Goal: Information Seeking & Learning: Learn about a topic

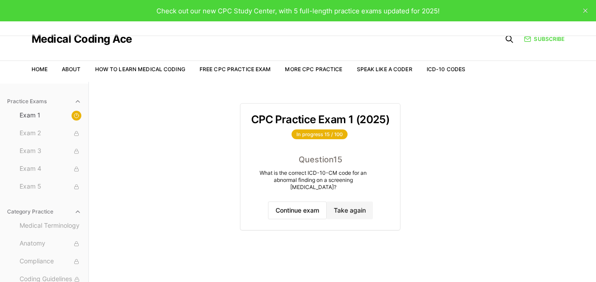
drag, startPoint x: 300, startPoint y: 206, endPoint x: 366, endPoint y: 254, distance: 81.4
click at [366, 254] on div "CPC Practice Exam 1 (2025) In progress 15 / 100 Question 15 What is the correct…" at bounding box center [342, 223] width 205 height 282
click at [290, 201] on button "Continue exam" at bounding box center [297, 210] width 59 height 18
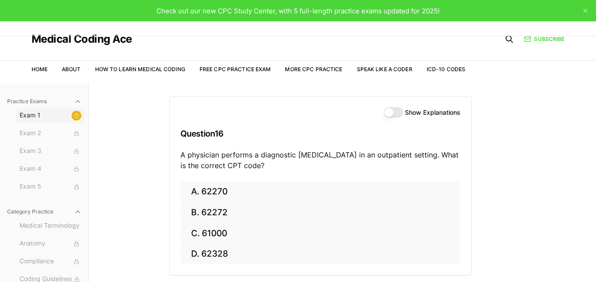
click at [22, 113] on span "Exam 1" at bounding box center [51, 116] width 62 height 10
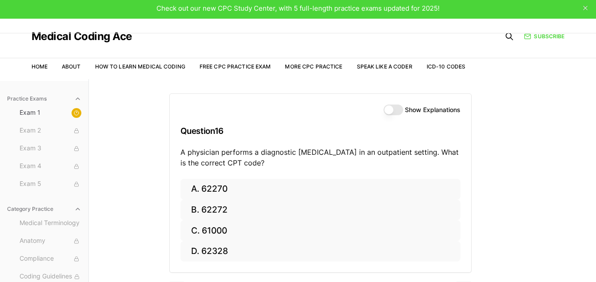
scroll to position [2, 0]
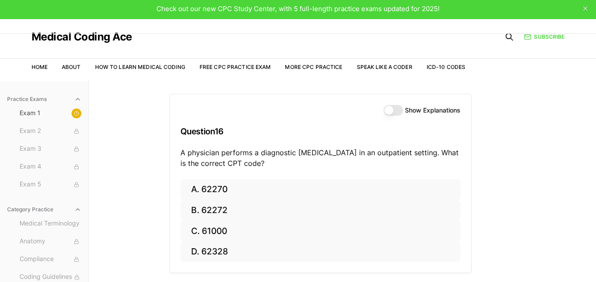
click at [99, 270] on div "Practice Exams Exam 1 Exam 2 Exam 3 Exam 4 Exam 5 Category Practice Medical Ter…" at bounding box center [298, 221] width 596 height 282
click at [397, 110] on button "Show Explanations" at bounding box center [393, 110] width 20 height 11
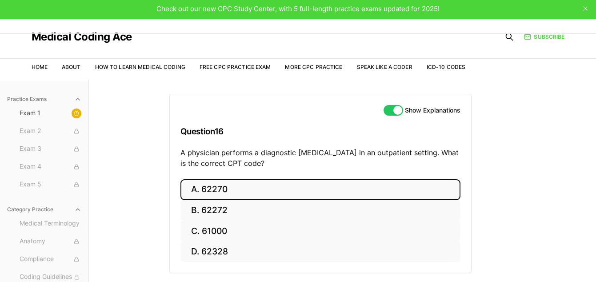
click at [337, 188] on button "A. 62270" at bounding box center [320, 189] width 280 height 21
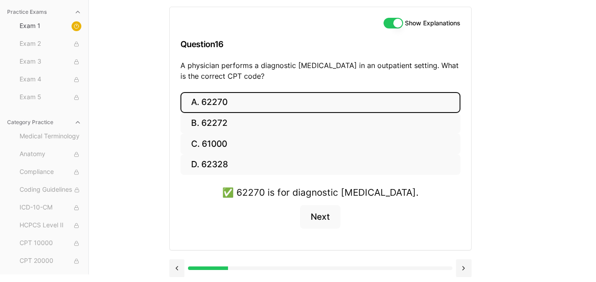
scroll to position [92, 0]
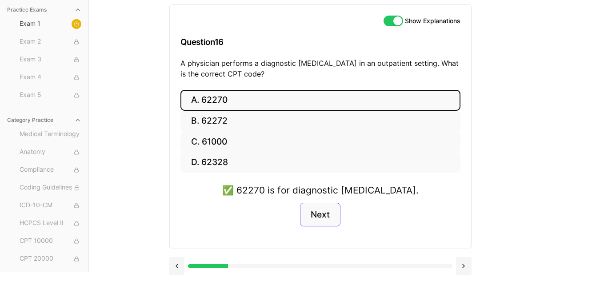
drag, startPoint x: 508, startPoint y: 246, endPoint x: 302, endPoint y: 218, distance: 208.5
click at [302, 218] on div "Show Explanations Question 16 A physician performs a diagnostic [MEDICAL_DATA] …" at bounding box center [342, 131] width 347 height 282
click at [312, 221] on button "Next" at bounding box center [320, 215] width 40 height 24
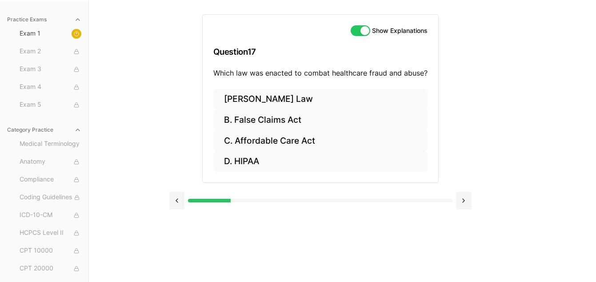
scroll to position [82, 0]
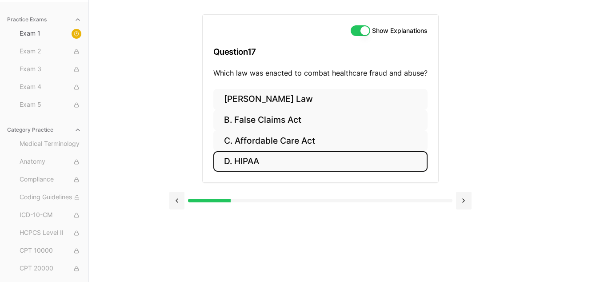
click at [243, 159] on button "D. HIPAA" at bounding box center [320, 161] width 214 height 21
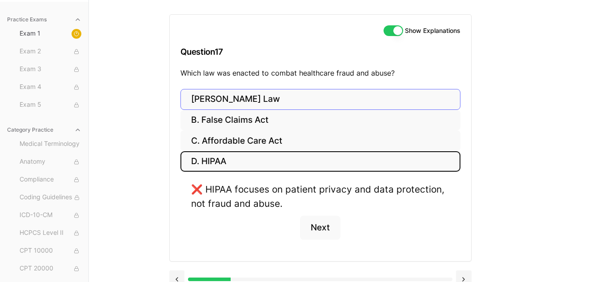
scroll to position [78, 0]
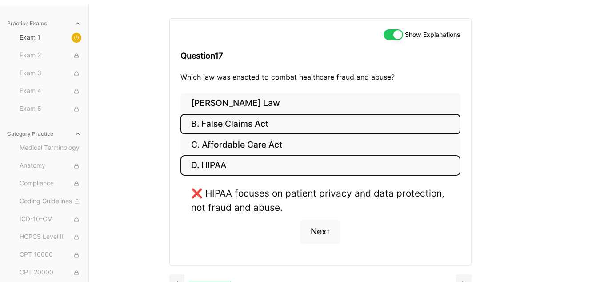
click at [219, 124] on button "B. False Claims Act" at bounding box center [320, 124] width 280 height 21
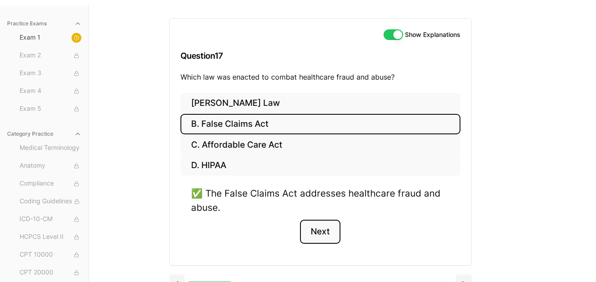
click at [319, 230] on button "Next" at bounding box center [320, 231] width 40 height 24
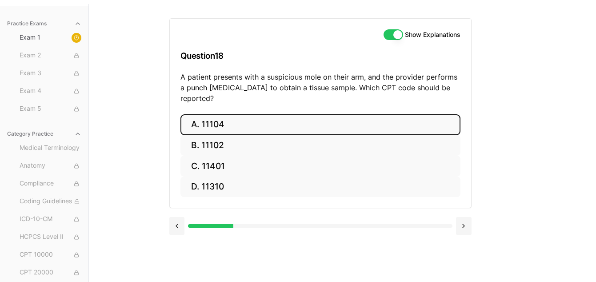
click at [223, 114] on button "A. 11104" at bounding box center [320, 124] width 280 height 21
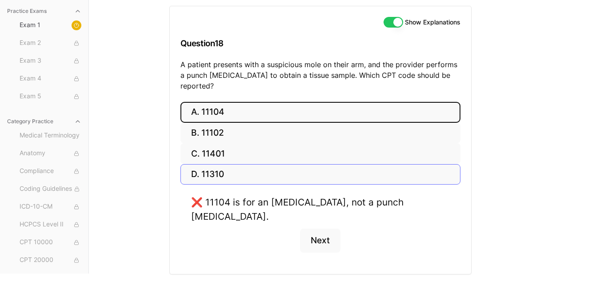
scroll to position [92, 0]
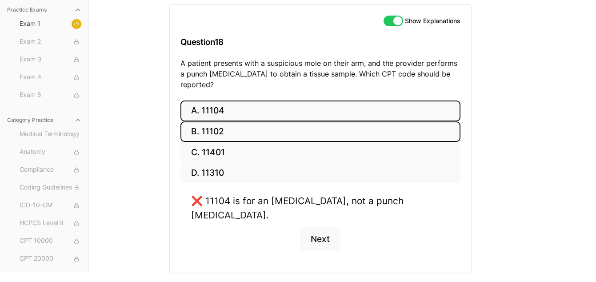
click at [259, 121] on button "B. 11102" at bounding box center [320, 131] width 280 height 21
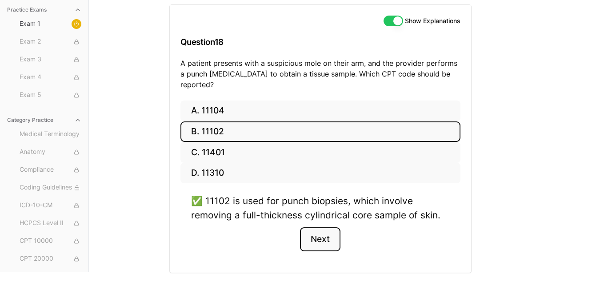
click at [330, 227] on button "Next" at bounding box center [320, 239] width 40 height 24
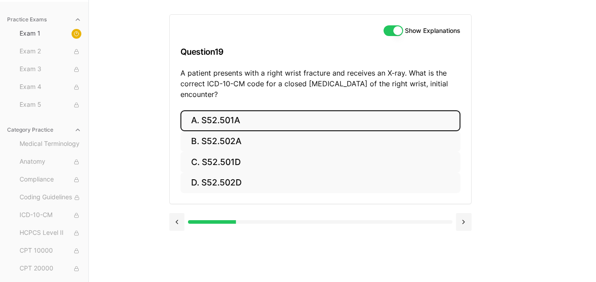
click at [233, 116] on button "A. S52.501A" at bounding box center [320, 120] width 280 height 21
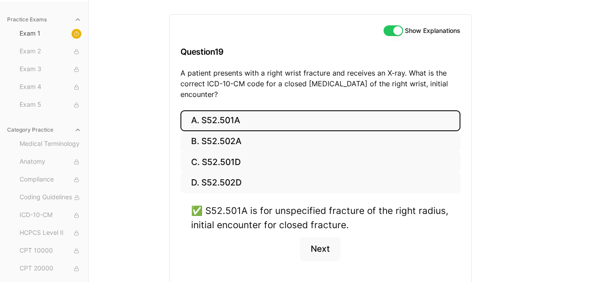
click at [233, 116] on button "A. S52.501A" at bounding box center [320, 120] width 280 height 21
drag, startPoint x: 233, startPoint y: 116, endPoint x: 259, endPoint y: 135, distance: 32.2
click at [259, 135] on div "A. S52.501A B. S52.502A C. S52.501D D. S52.502D" at bounding box center [320, 151] width 280 height 83
click at [321, 246] on button "Next" at bounding box center [320, 249] width 40 height 24
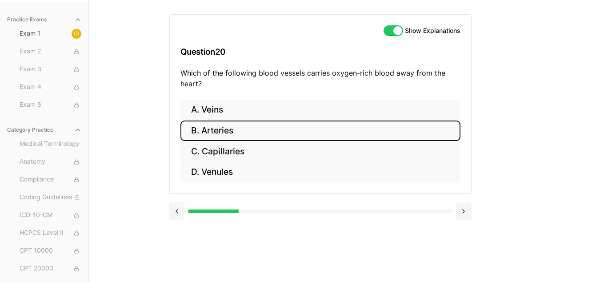
click at [283, 127] on button "B. Arteries" at bounding box center [320, 130] width 280 height 21
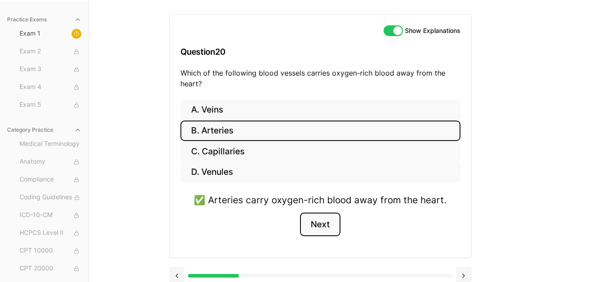
click at [320, 221] on button "Next" at bounding box center [320, 224] width 40 height 24
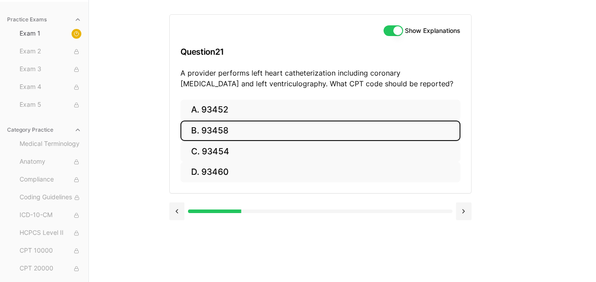
click at [214, 132] on button "B. 93458" at bounding box center [320, 130] width 280 height 21
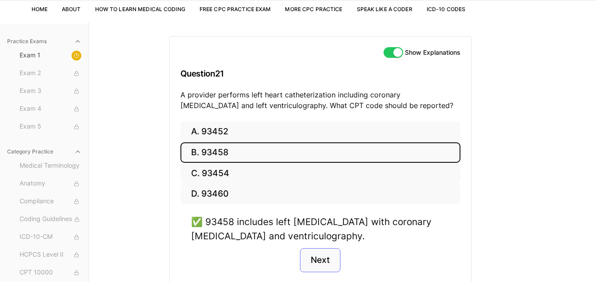
scroll to position [62, 0]
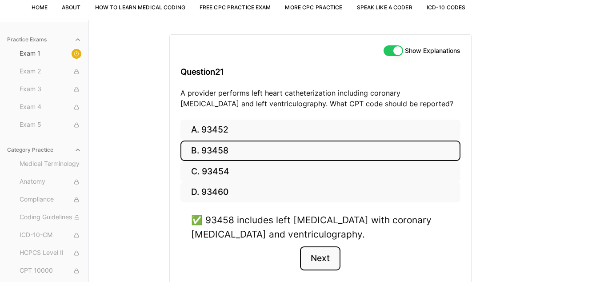
click at [323, 264] on button "Next" at bounding box center [320, 258] width 40 height 24
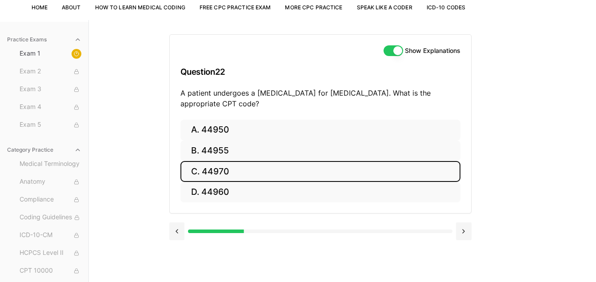
click at [225, 174] on button "C. 44970" at bounding box center [320, 171] width 280 height 21
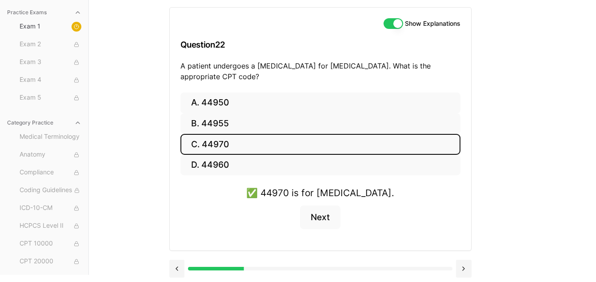
scroll to position [89, 0]
click at [319, 215] on button "Next" at bounding box center [320, 217] width 40 height 24
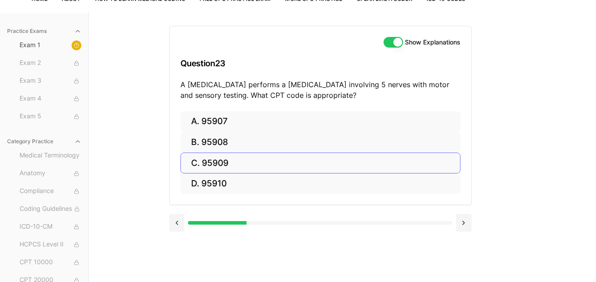
scroll to position [70, 0]
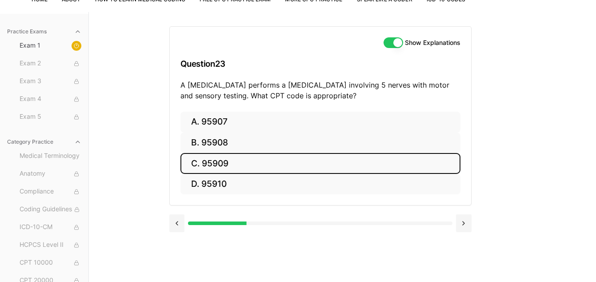
click at [279, 164] on button "C. 95909" at bounding box center [320, 163] width 280 height 21
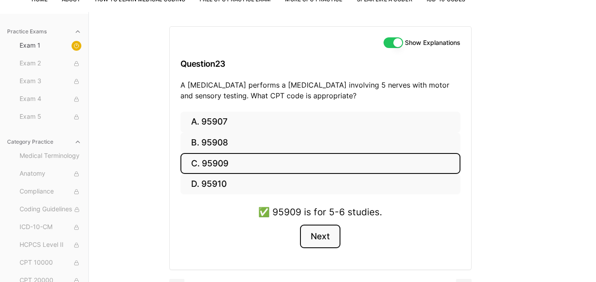
click at [335, 236] on button "Next" at bounding box center [320, 236] width 40 height 24
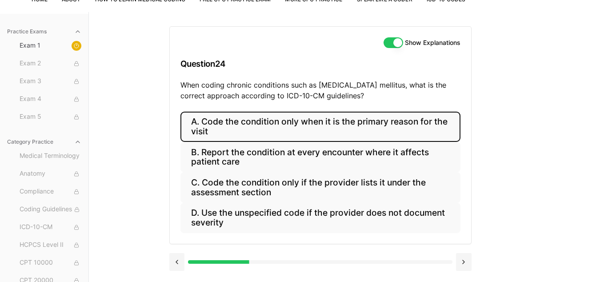
click at [255, 123] on button "A. Code the condition only when it is the primary reason for the visit" at bounding box center [320, 127] width 280 height 30
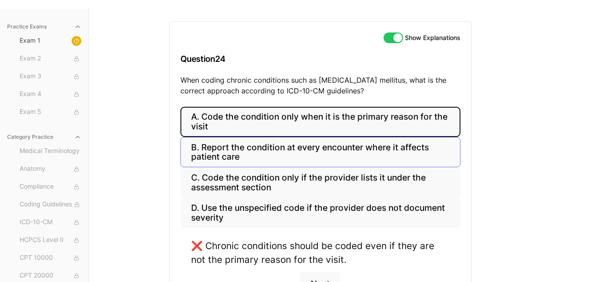
scroll to position [144, 0]
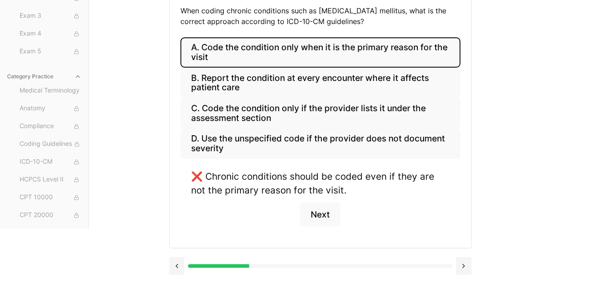
click at [279, 221] on div "❌ Chronic conditions should be coded even if they are not the primary reason fo…" at bounding box center [320, 203] width 280 height 68
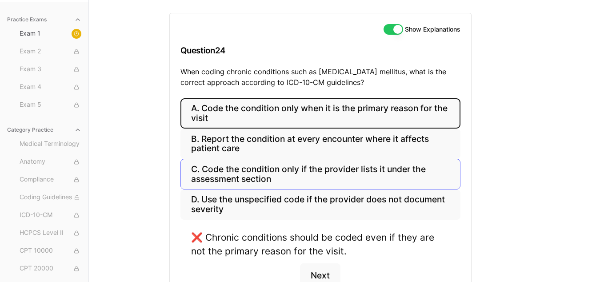
scroll to position [82, 0]
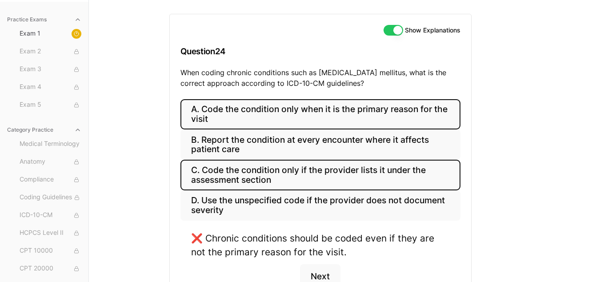
click at [248, 183] on button "C. Code the condition only if the provider lists it under the assessment section" at bounding box center [320, 175] width 280 height 30
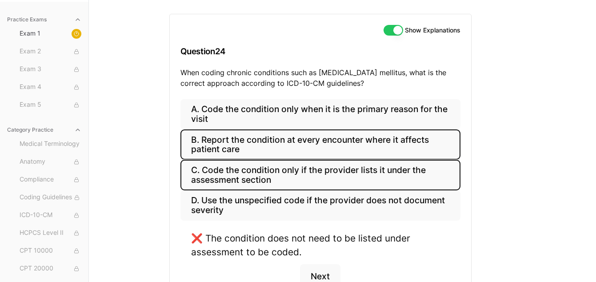
click at [253, 142] on button "B. Report the condition at every encounter where it affects patient care" at bounding box center [320, 144] width 280 height 30
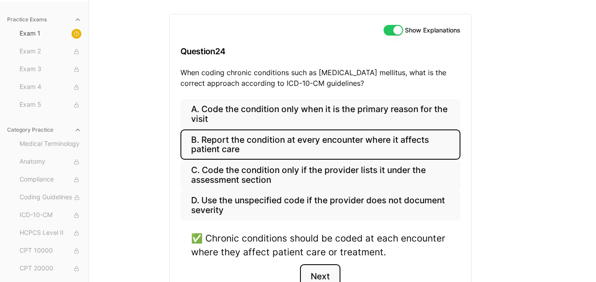
click at [323, 278] on button "Next" at bounding box center [320, 276] width 40 height 24
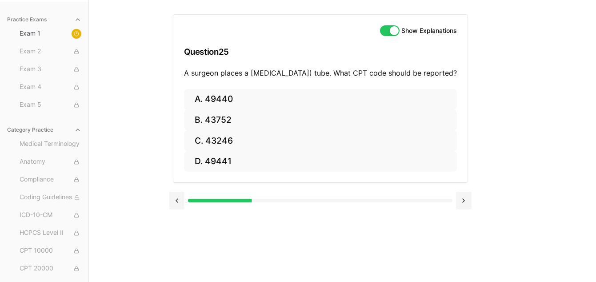
scroll to position [82, 0]
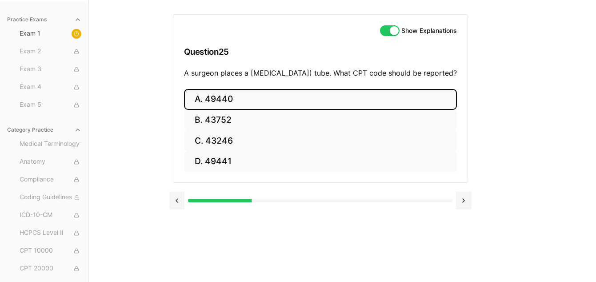
click at [243, 110] on button "A. 49440" at bounding box center [320, 99] width 273 height 21
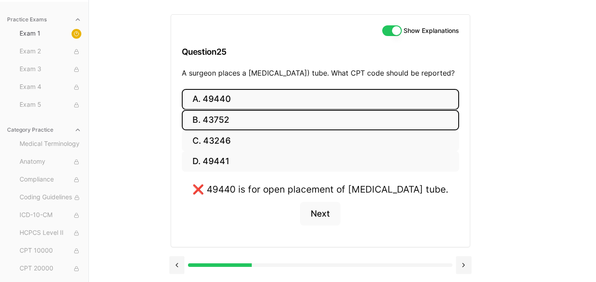
click at [281, 131] on button "B. 43752" at bounding box center [320, 120] width 277 height 21
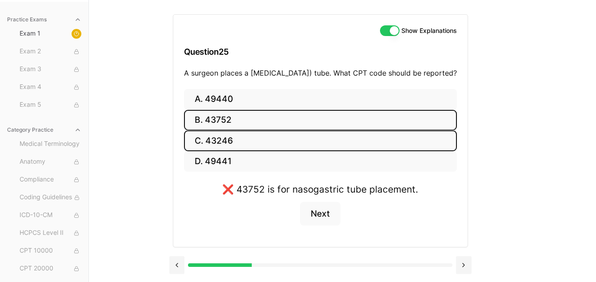
click at [262, 151] on button "C. 43246" at bounding box center [320, 140] width 273 height 21
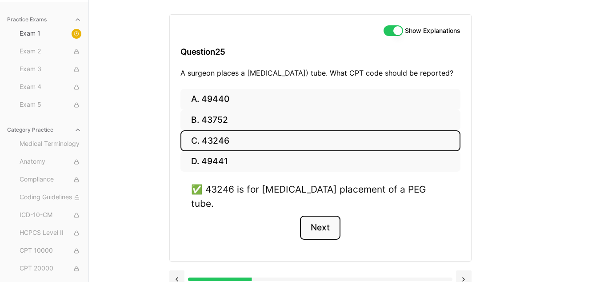
drag, startPoint x: 326, startPoint y: 224, endPoint x: 327, endPoint y: 219, distance: 5.0
click at [327, 219] on button "Next" at bounding box center [320, 227] width 40 height 24
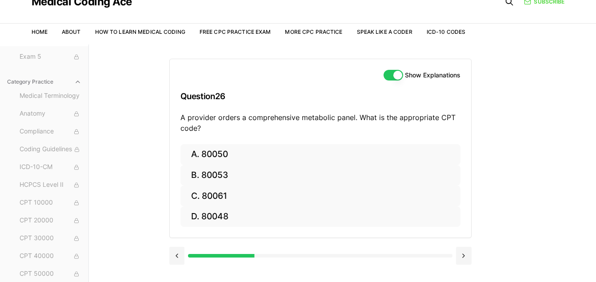
scroll to position [95, 0]
click at [45, 203] on span "CPT 10000" at bounding box center [51, 201] width 62 height 10
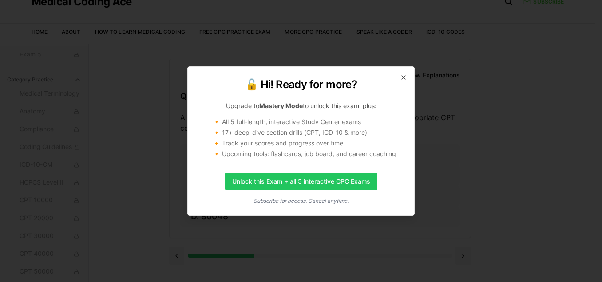
click at [402, 82] on h2 "🔓 Hi! Ready for more?" at bounding box center [301, 84] width 205 height 14
click at [402, 81] on h2 "🔓 Hi! Ready for more?" at bounding box center [301, 84] width 205 height 14
click at [406, 80] on icon "button" at bounding box center [403, 77] width 7 height 7
